Goal: Transaction & Acquisition: Purchase product/service

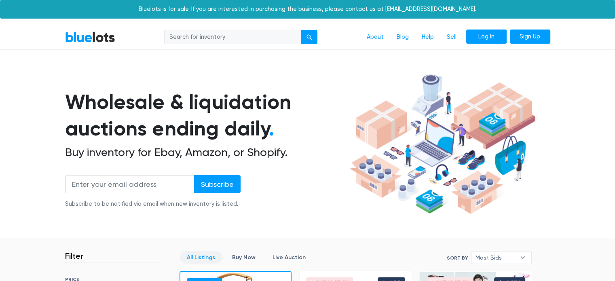
click at [502, 40] on link "Log In" at bounding box center [487, 37] width 40 height 15
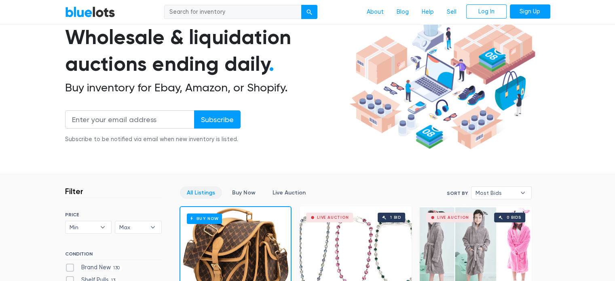
scroll to position [202, 0]
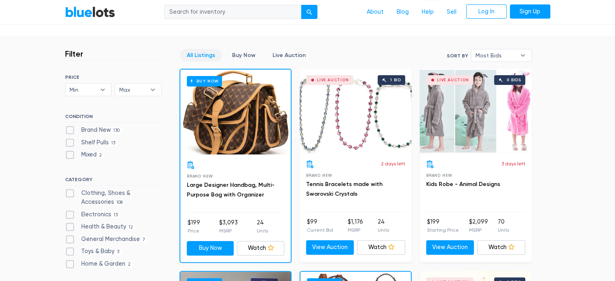
click at [85, 214] on label "Electronics 13" at bounding box center [92, 214] width 55 height 9
click at [70, 214] on input "Electronics 13" at bounding box center [67, 212] width 5 height 5
checkbox input "true"
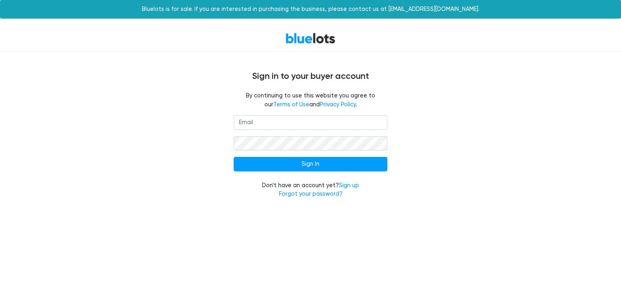
click at [264, 121] on input "email" at bounding box center [311, 122] width 154 height 15
type input "patrick@prnelectronics.com"
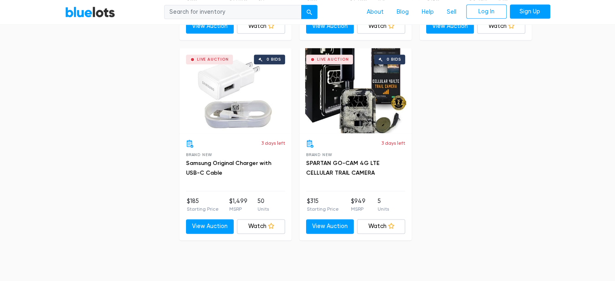
scroll to position [825, 0]
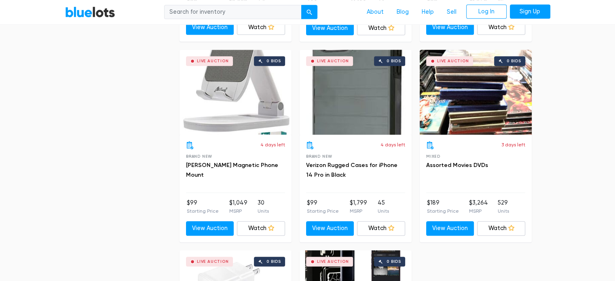
click at [462, 94] on div "Live Auction 0 bids" at bounding box center [476, 92] width 112 height 85
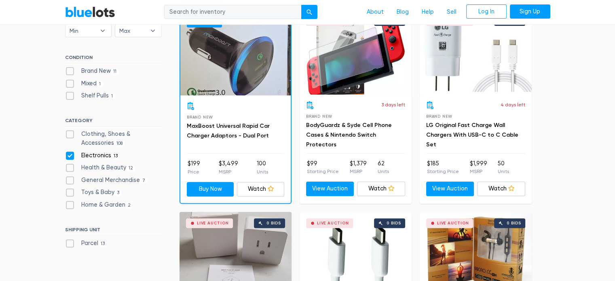
scroll to position [299, 0]
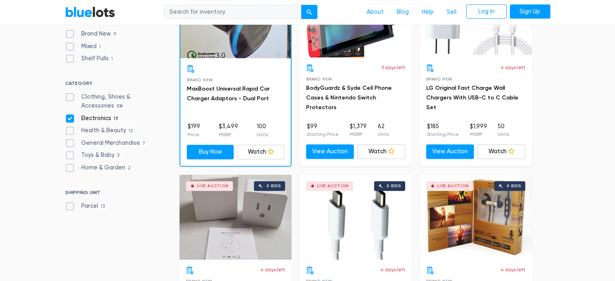
click at [98, 122] on div "Electronics 13" at bounding box center [113, 120] width 97 height 12
click at [69, 152] on label "Toys & Baby 3" at bounding box center [93, 155] width 57 height 9
click at [69, 152] on Baby"] "Toys & Baby 3" at bounding box center [67, 153] width 5 height 5
checkbox Baby"] "true"
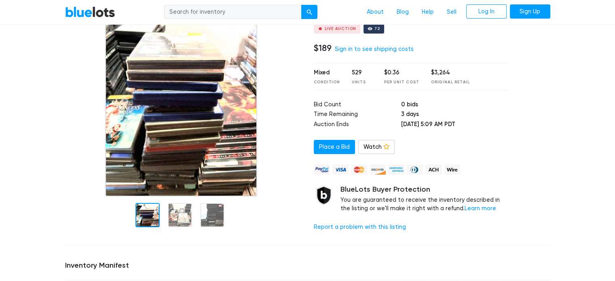
scroll to position [40, 0]
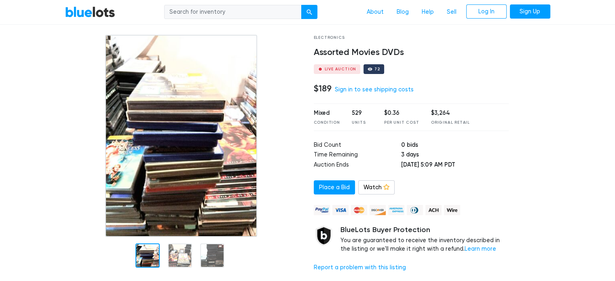
click at [345, 95] on div "Electronics Assorted Movies DVDs Live Auction 72 $189 Sign in to see shipping c…" at bounding box center [412, 157] width 208 height 244
click at [348, 89] on link "Sign in to see shipping costs" at bounding box center [374, 89] width 79 height 7
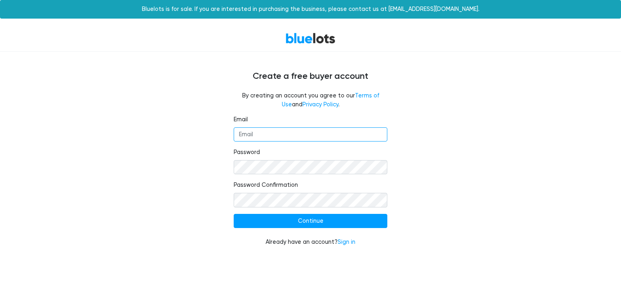
click at [280, 132] on input "Email" at bounding box center [311, 134] width 154 height 15
click at [286, 139] on input "Email" at bounding box center [311, 134] width 154 height 15
click at [206, 159] on div "Email Password Password Confirmation Continue Already have an account? Sign in" at bounding box center [311, 185] width 498 height 141
click at [246, 138] on input "Email" at bounding box center [311, 134] width 154 height 15
type input "[PERSON_NAME][EMAIL_ADDRESS][DOMAIN_NAME]"
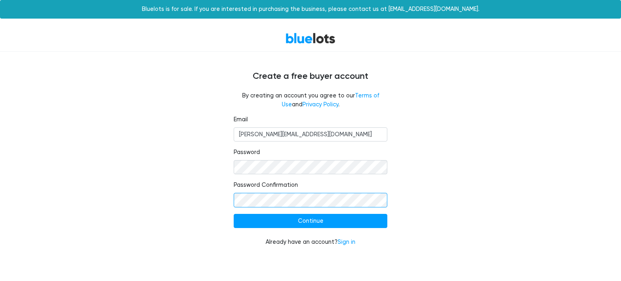
click at [234, 214] on input "Continue" at bounding box center [311, 221] width 154 height 15
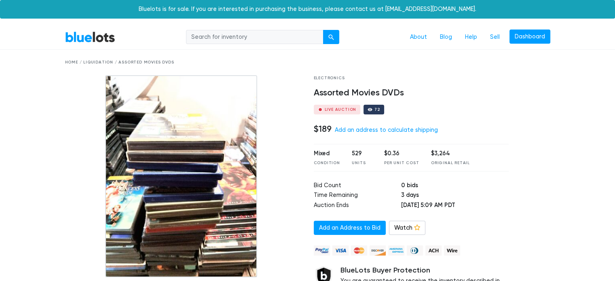
click at [393, 136] on div "Electronics Assorted Movies DVDs Live Auction 72 $189 Add an address to calcula…" at bounding box center [412, 197] width 208 height 244
click at [395, 134] on link "Add an address to calculate shipping" at bounding box center [386, 130] width 103 height 7
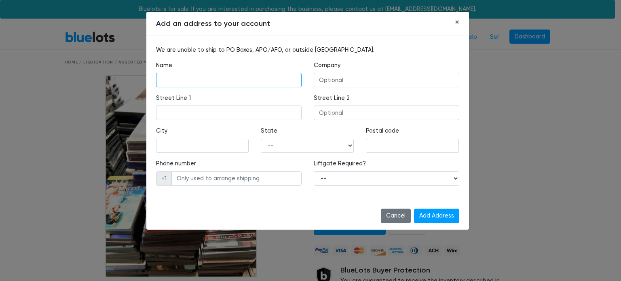
click at [212, 74] on input "text" at bounding box center [229, 80] width 146 height 15
type input "Patrick Madary"
type input "PRN Electronics"
type input "5217 N Lake St"
type input "McHenry"
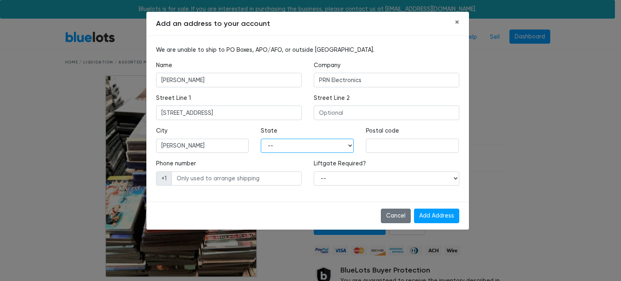
select select "IL"
type input "60050"
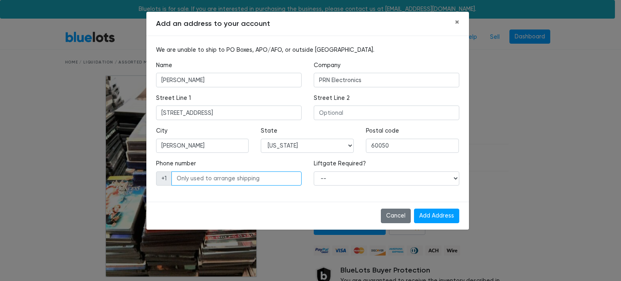
type input "8153555754"
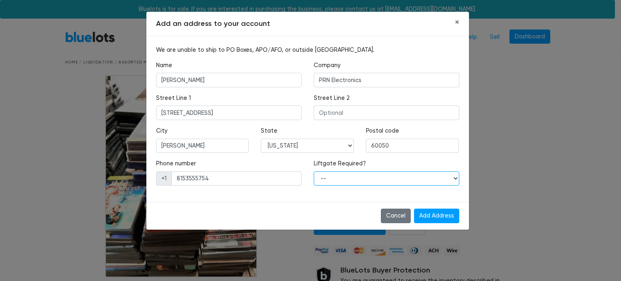
click at [338, 179] on select "-- Yes No" at bounding box center [387, 179] width 146 height 15
select select "1"
click at [314, 172] on select "-- Yes No" at bounding box center [387, 179] width 146 height 15
click at [433, 220] on input "Add Address" at bounding box center [436, 216] width 45 height 15
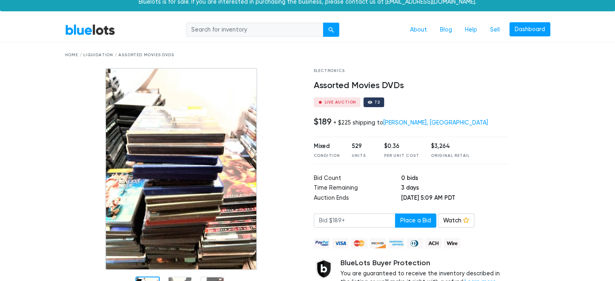
scroll to position [121, 0]
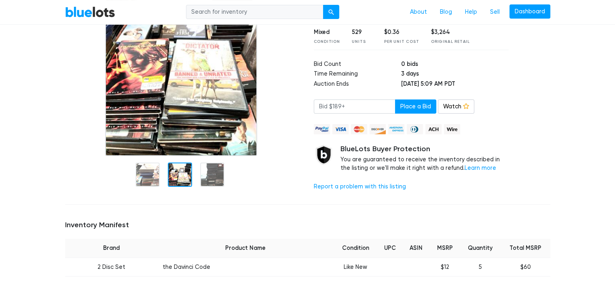
click at [188, 179] on div at bounding box center [180, 175] width 24 height 24
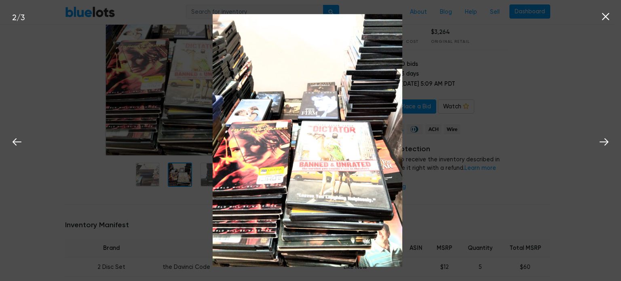
click at [541, 124] on div "2 / 3" at bounding box center [310, 140] width 621 height 281
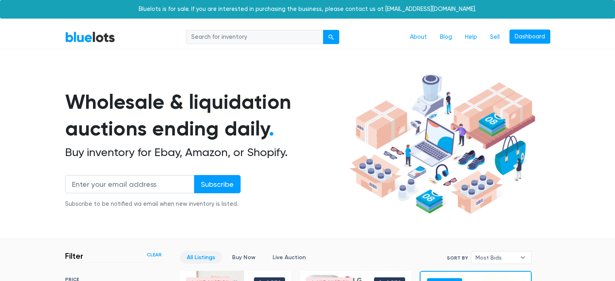
scroll to position [218, 0]
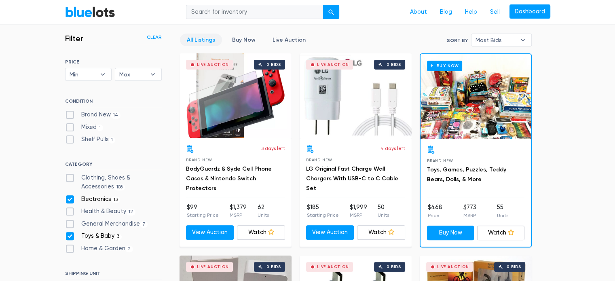
click at [74, 195] on label "Electronics 13" at bounding box center [92, 199] width 55 height 9
click at [70, 195] on input "Electronics 13" at bounding box center [67, 197] width 5 height 5
checkbox input "false"
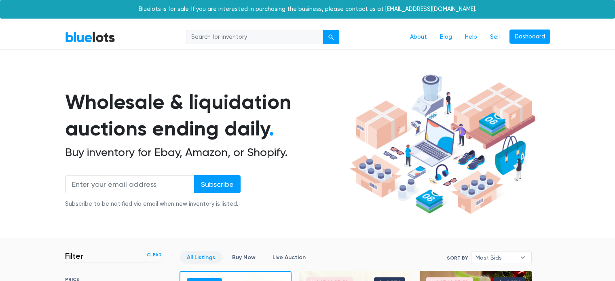
scroll to position [218, 0]
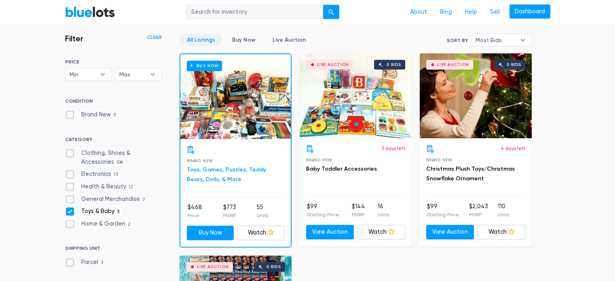
click at [225, 170] on link "Toys, Games, Puzzles, Teddy Bears, Dolls, & More" at bounding box center [226, 174] width 79 height 17
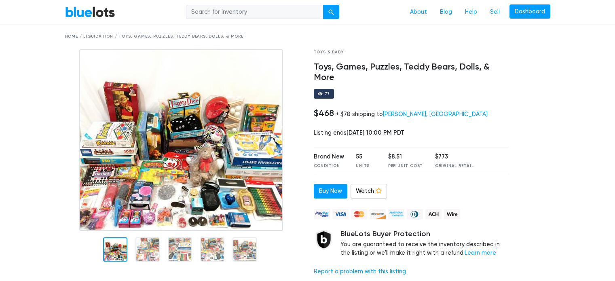
scroll to position [40, 0]
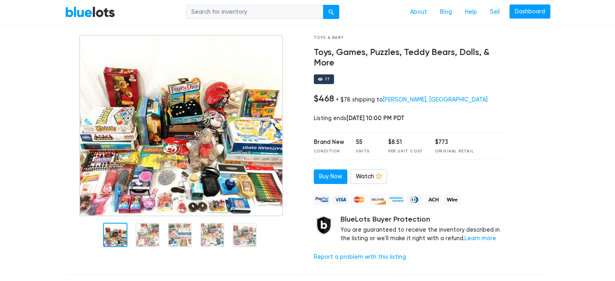
click at [233, 135] on img at bounding box center [181, 126] width 204 height 182
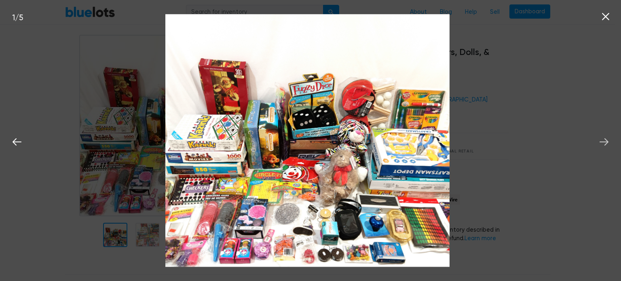
click at [600, 139] on icon at bounding box center [604, 142] width 12 height 12
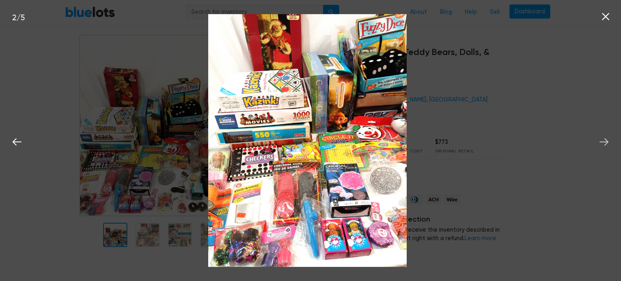
click at [600, 139] on icon at bounding box center [604, 142] width 12 height 12
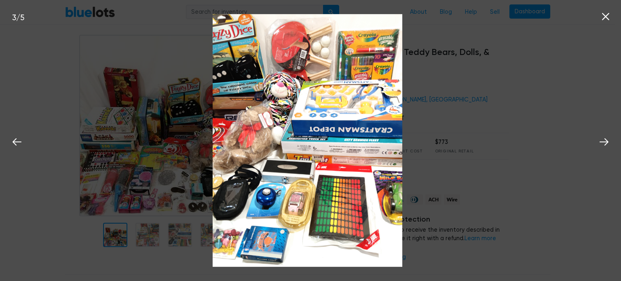
click at [554, 118] on div "3 / 5" at bounding box center [310, 140] width 621 height 281
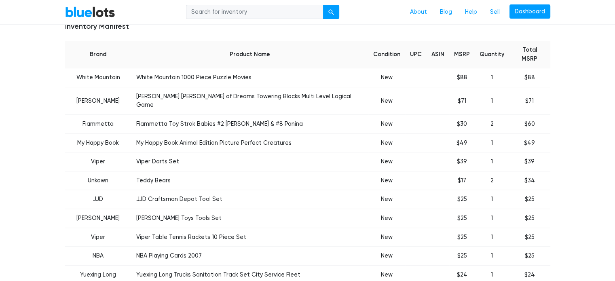
scroll to position [324, 0]
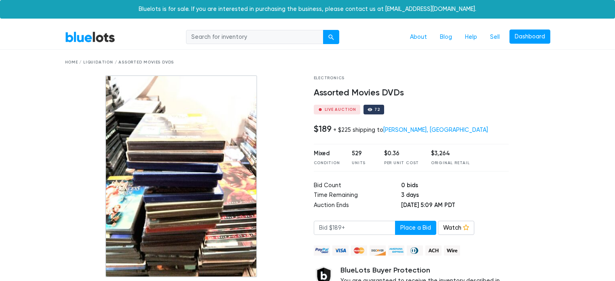
scroll to position [40, 0]
